Goal: Check status: Check status

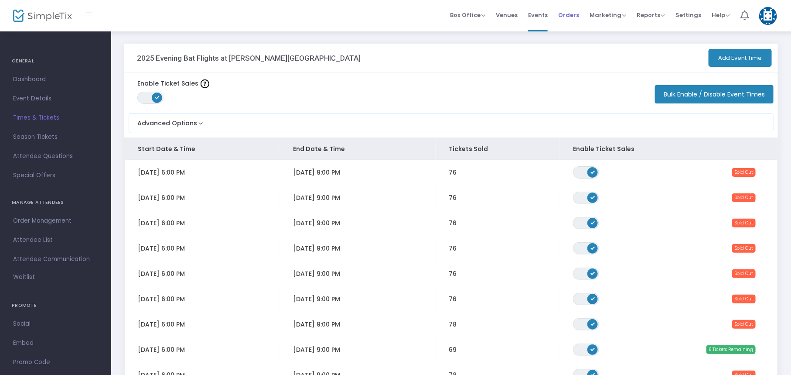
click at [567, 19] on span "Orders" at bounding box center [568, 15] width 21 height 22
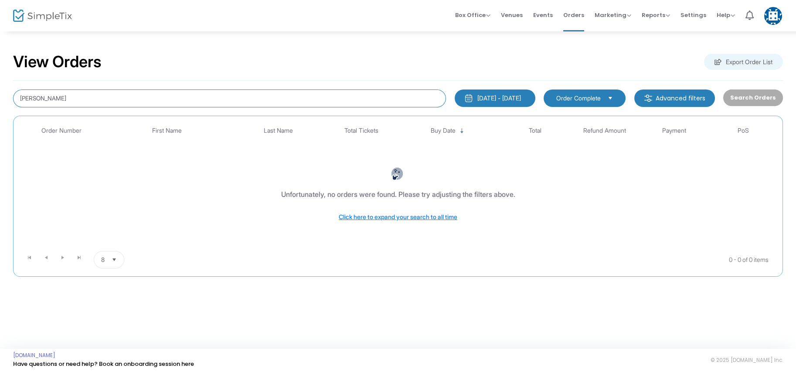
click at [177, 101] on input "[PERSON_NAME]" at bounding box center [229, 98] width 433 height 18
type input "[PERSON_NAME]"
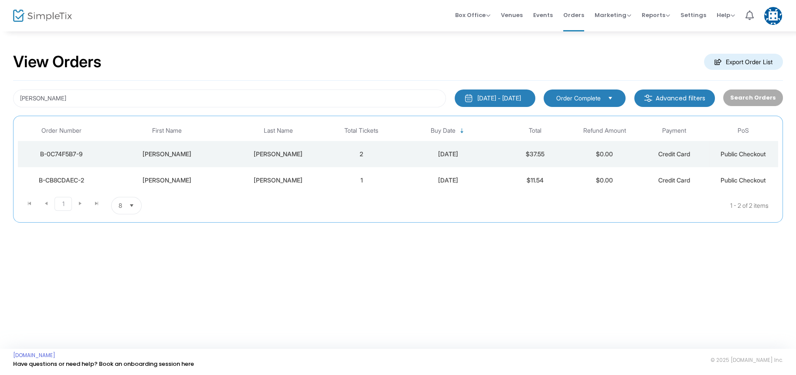
click at [197, 153] on div "[PERSON_NAME]" at bounding box center [167, 154] width 121 height 9
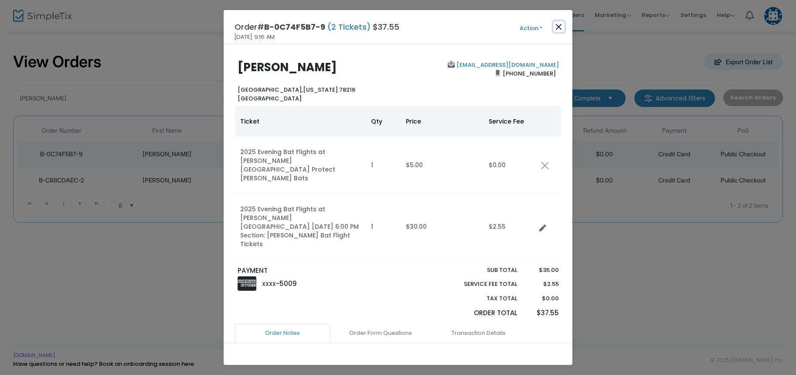
click at [561, 26] on button "Close" at bounding box center [558, 26] width 11 height 11
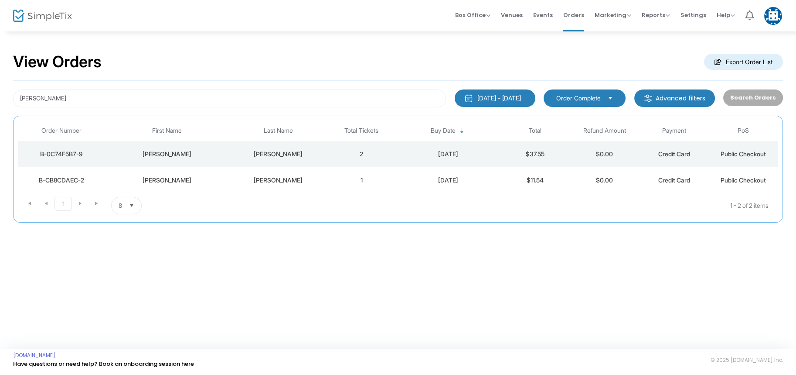
click at [254, 178] on div "[PERSON_NAME]" at bounding box center [278, 180] width 93 height 9
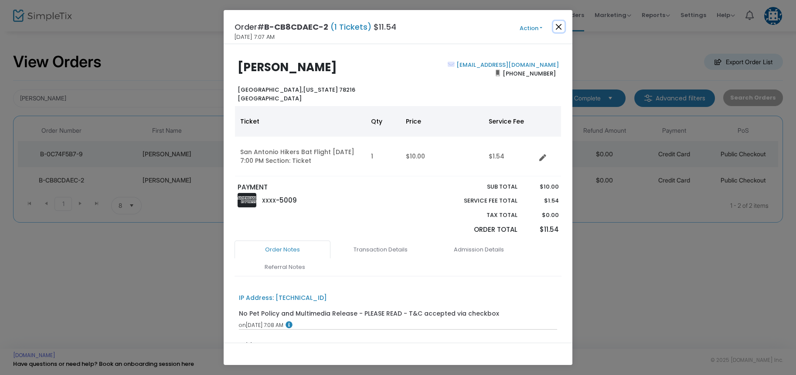
click at [560, 27] on button "Close" at bounding box center [558, 26] width 11 height 11
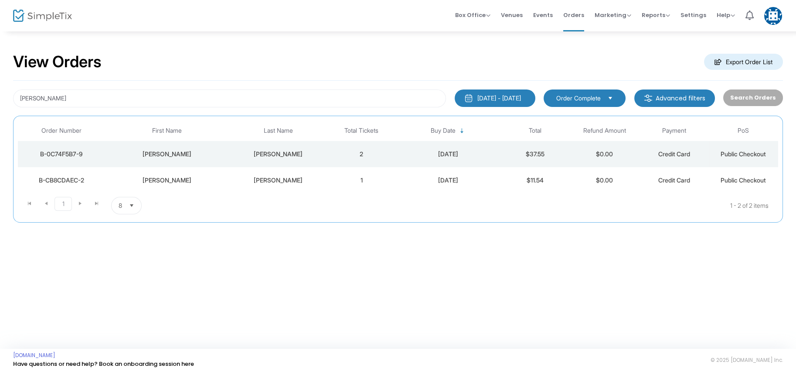
click at [283, 155] on div "[PERSON_NAME]" at bounding box center [278, 154] width 93 height 9
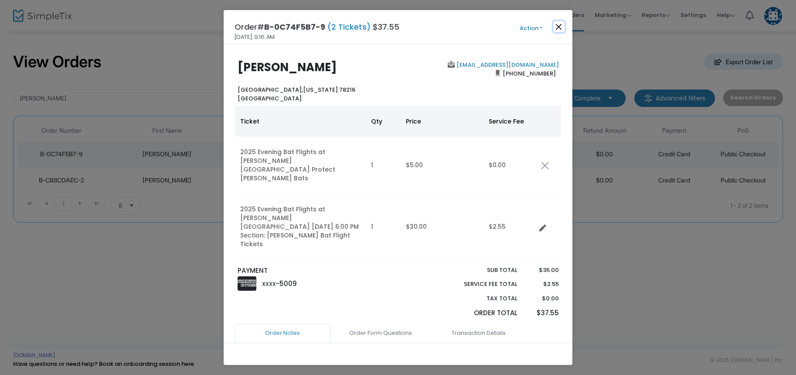
click at [561, 26] on button "Close" at bounding box center [558, 26] width 11 height 11
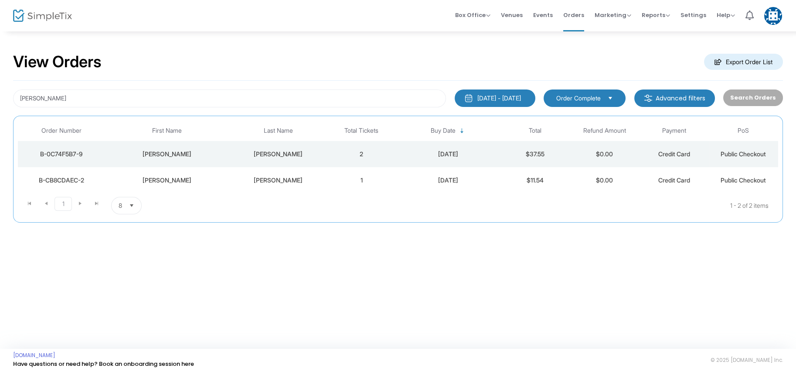
click at [285, 178] on div "[PERSON_NAME]" at bounding box center [278, 180] width 93 height 9
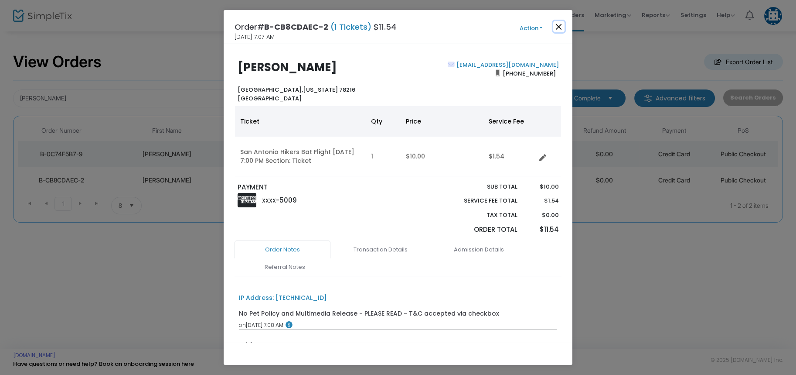
click at [561, 25] on button "Close" at bounding box center [558, 26] width 11 height 11
